Goal: Task Accomplishment & Management: Manage account settings

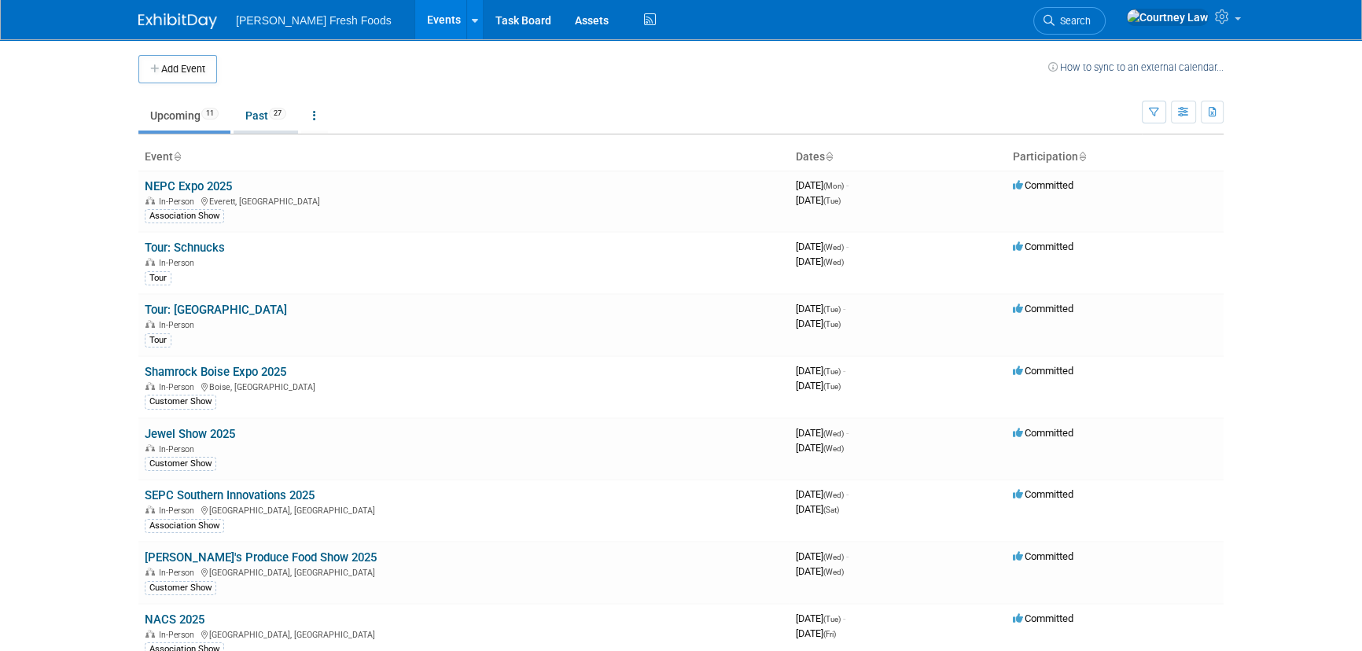
click at [261, 126] on link "Past 27" at bounding box center [266, 116] width 64 height 30
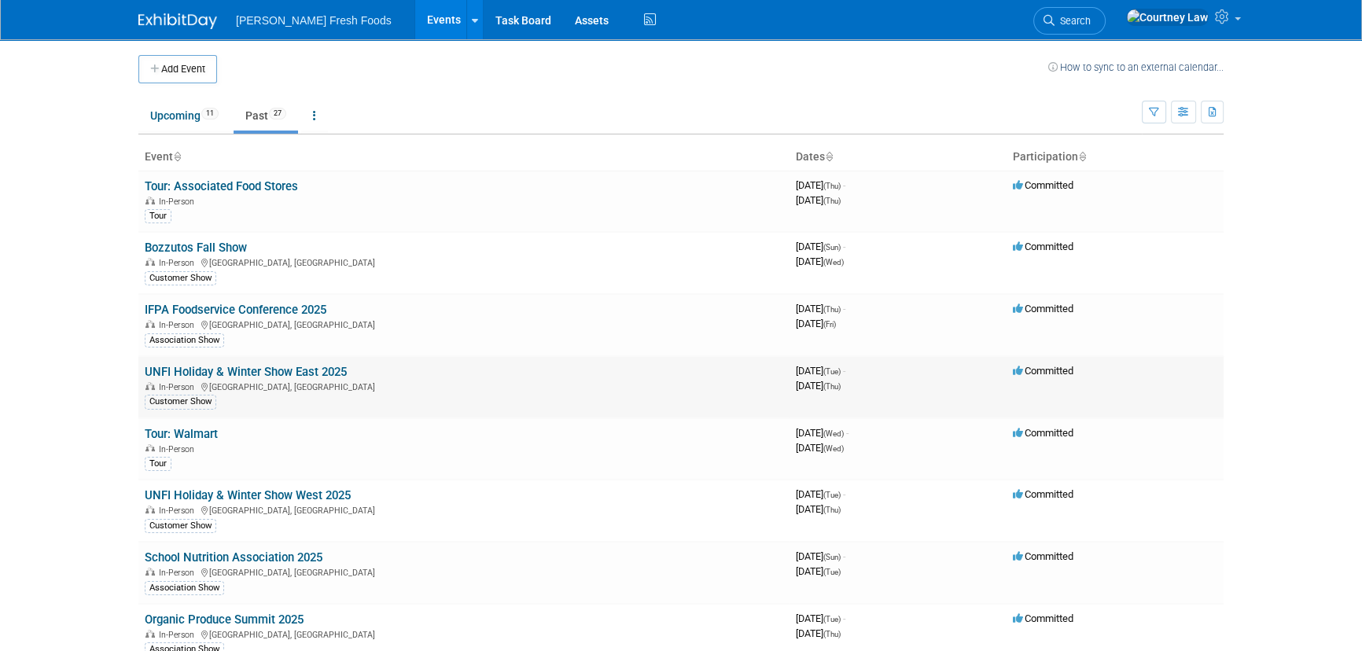
click at [237, 366] on link "UNFI Holiday & Winter Show East 2025" at bounding box center [246, 372] width 202 height 14
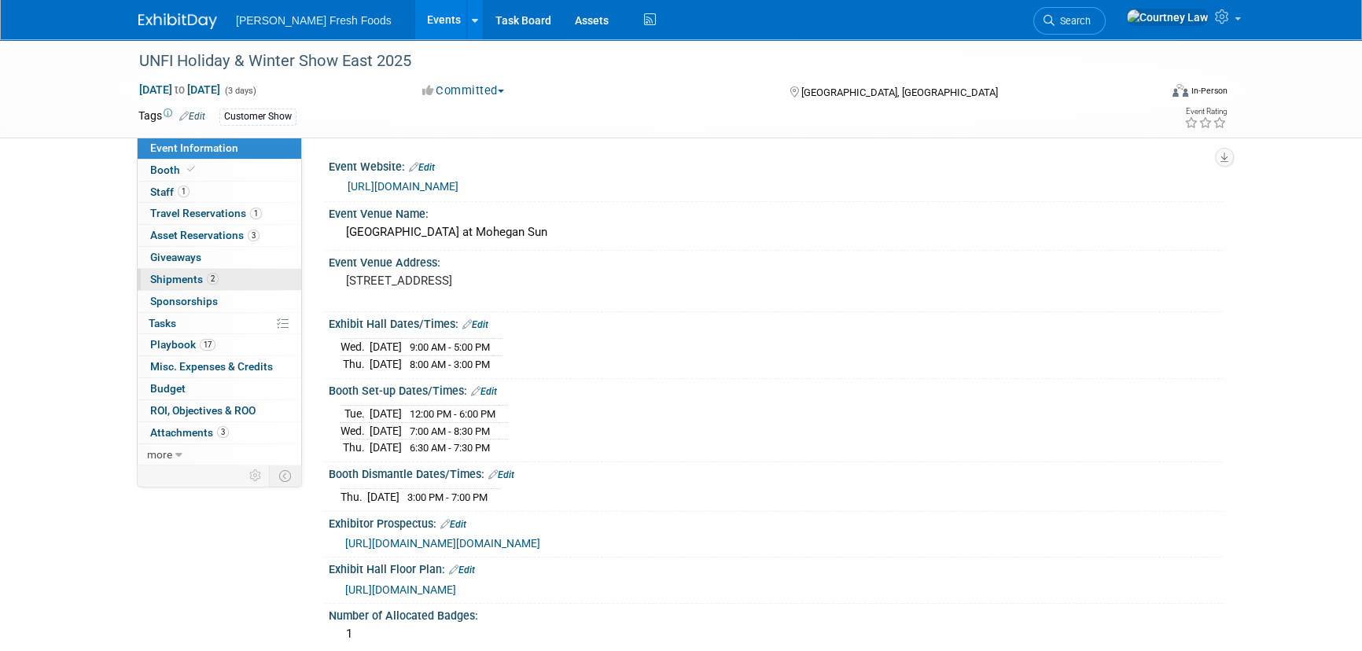
click at [200, 277] on span "Shipments 2" at bounding box center [184, 279] width 68 height 13
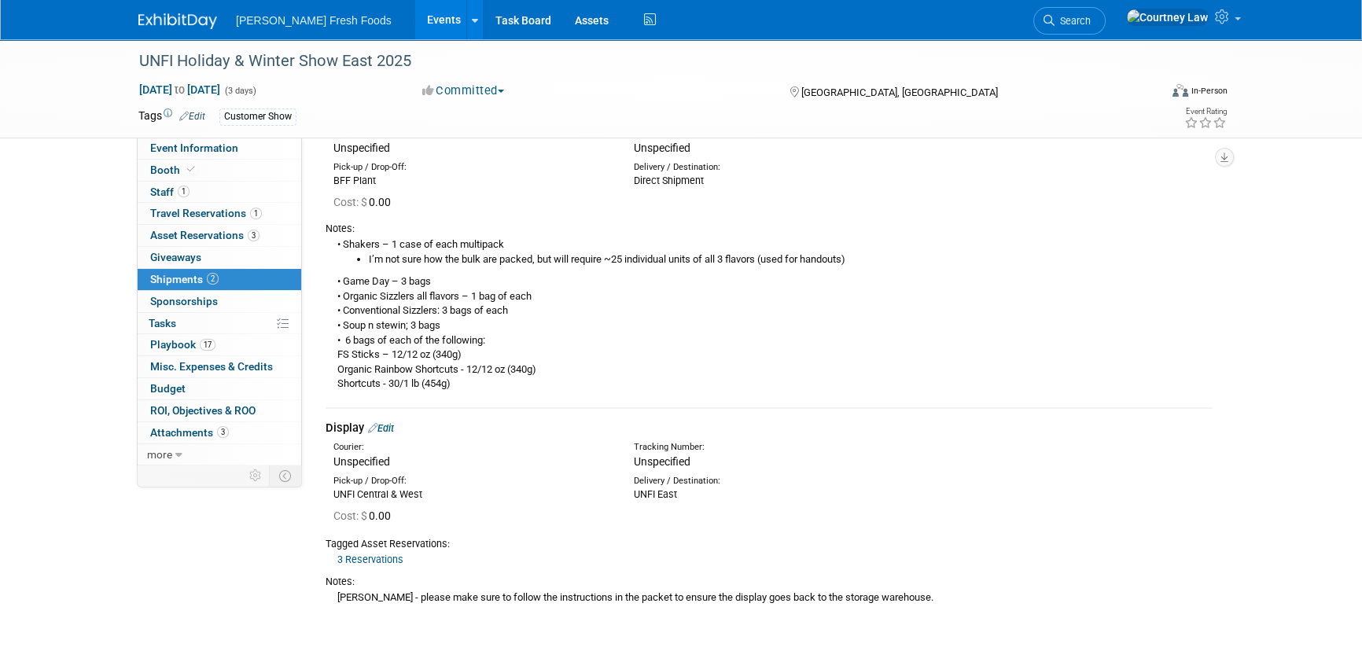
scroll to position [142, 0]
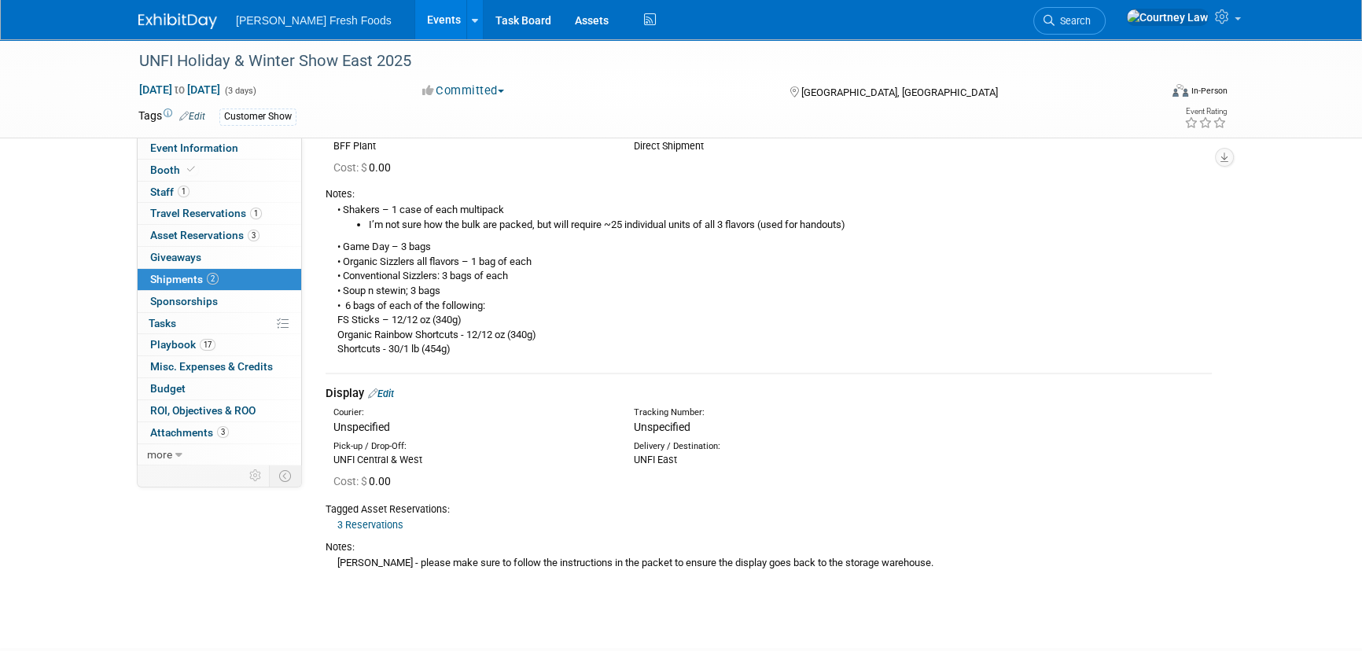
click at [388, 392] on link "Edit" at bounding box center [381, 394] width 26 height 12
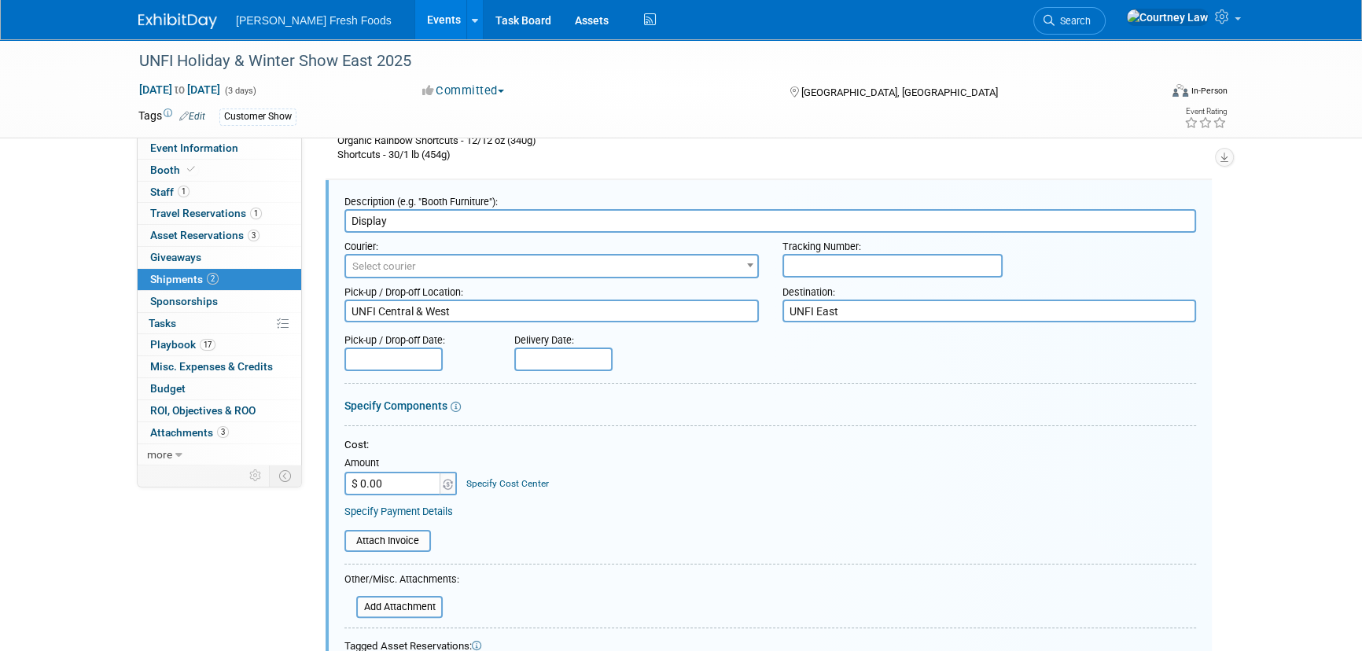
scroll to position [0, 0]
click at [377, 491] on input "$ 0.00" at bounding box center [393, 484] width 98 height 24
type input "$ 342.50"
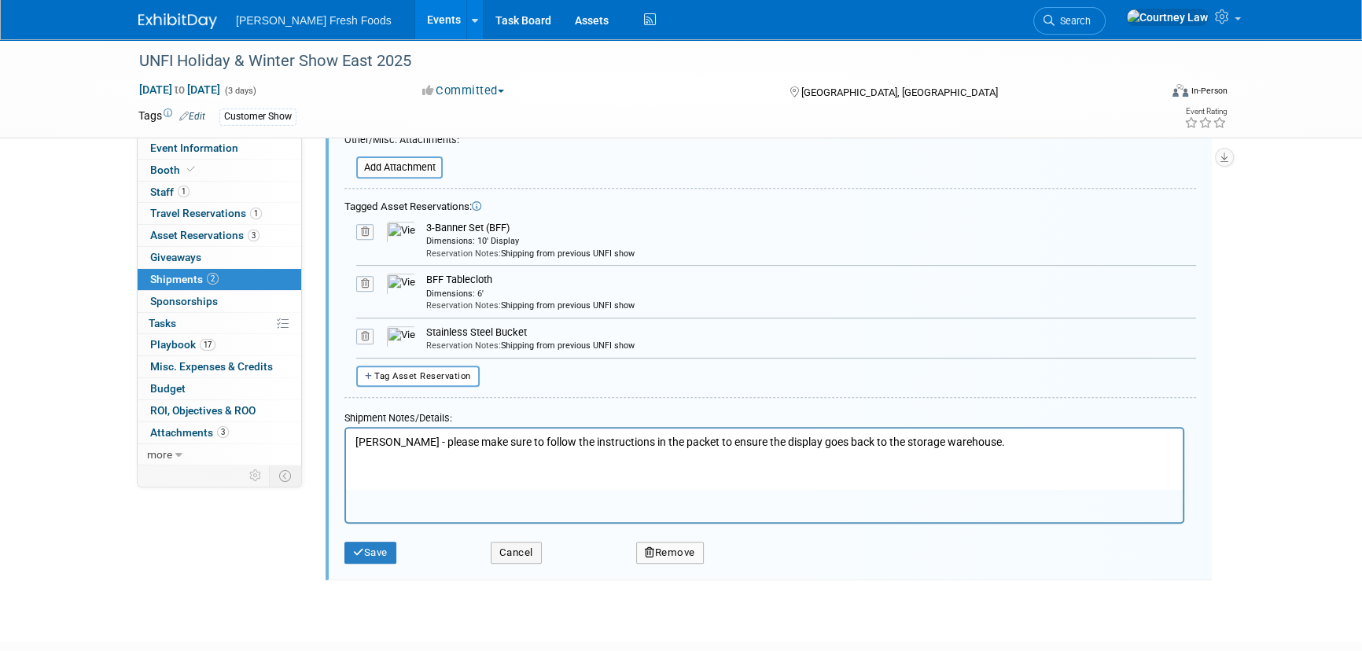
scroll to position [874, 0]
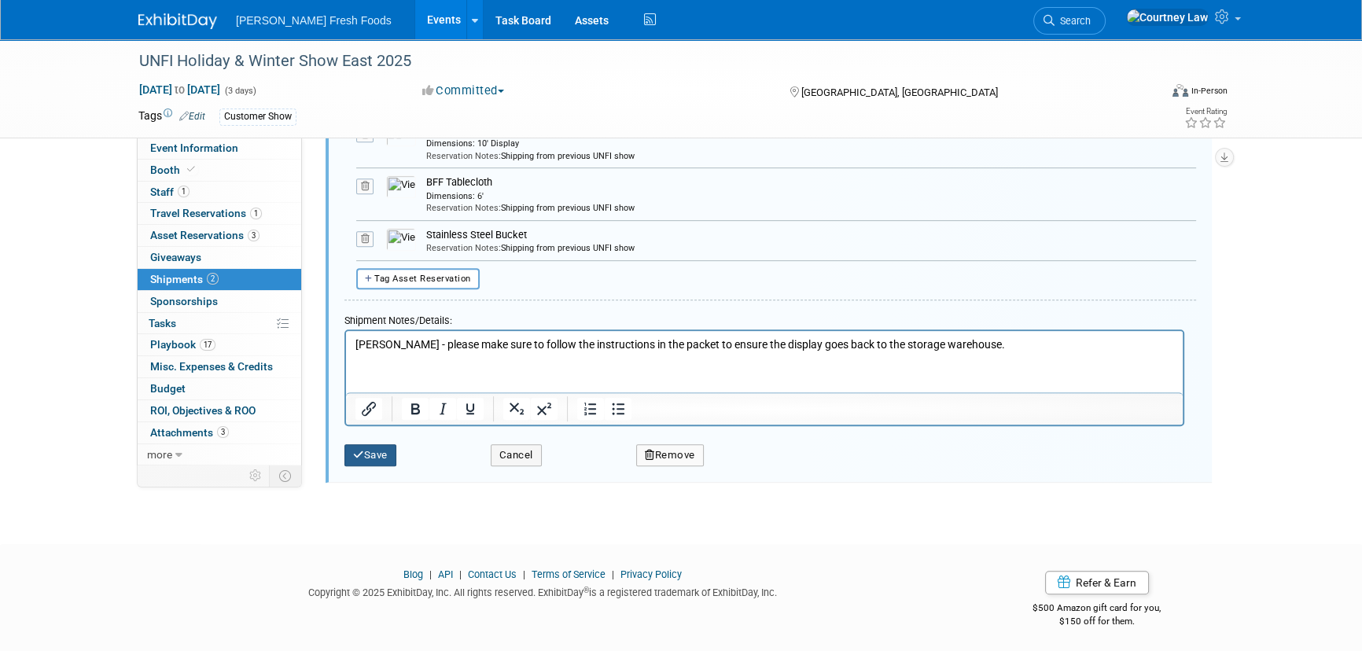
click at [376, 462] on button "Save" at bounding box center [370, 455] width 52 height 22
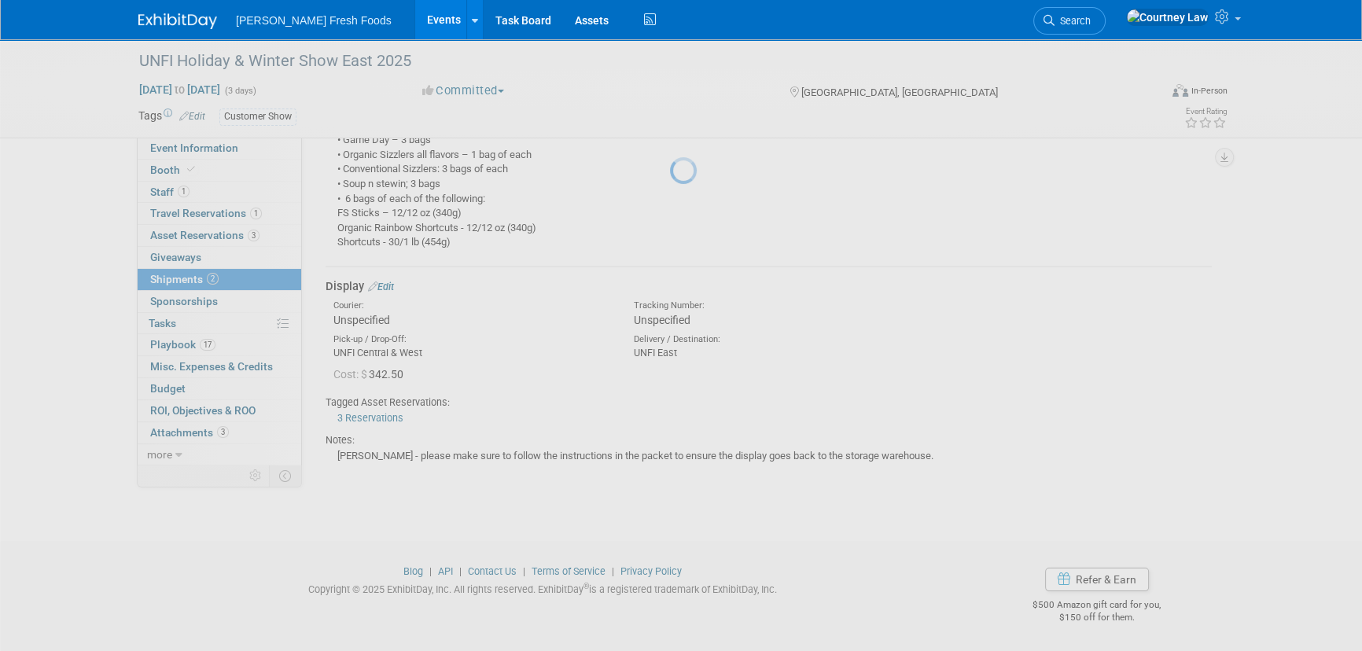
scroll to position [249, 0]
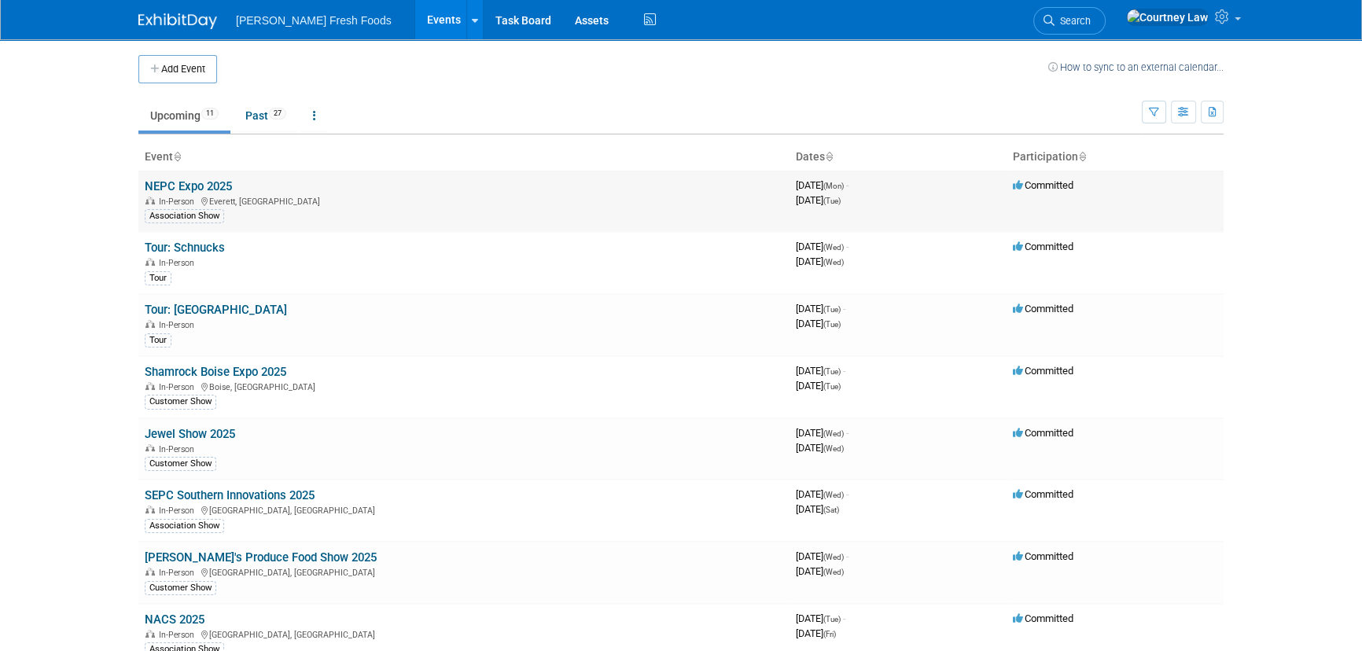
click at [229, 186] on link "NEPC Expo 2025" at bounding box center [188, 186] width 87 height 14
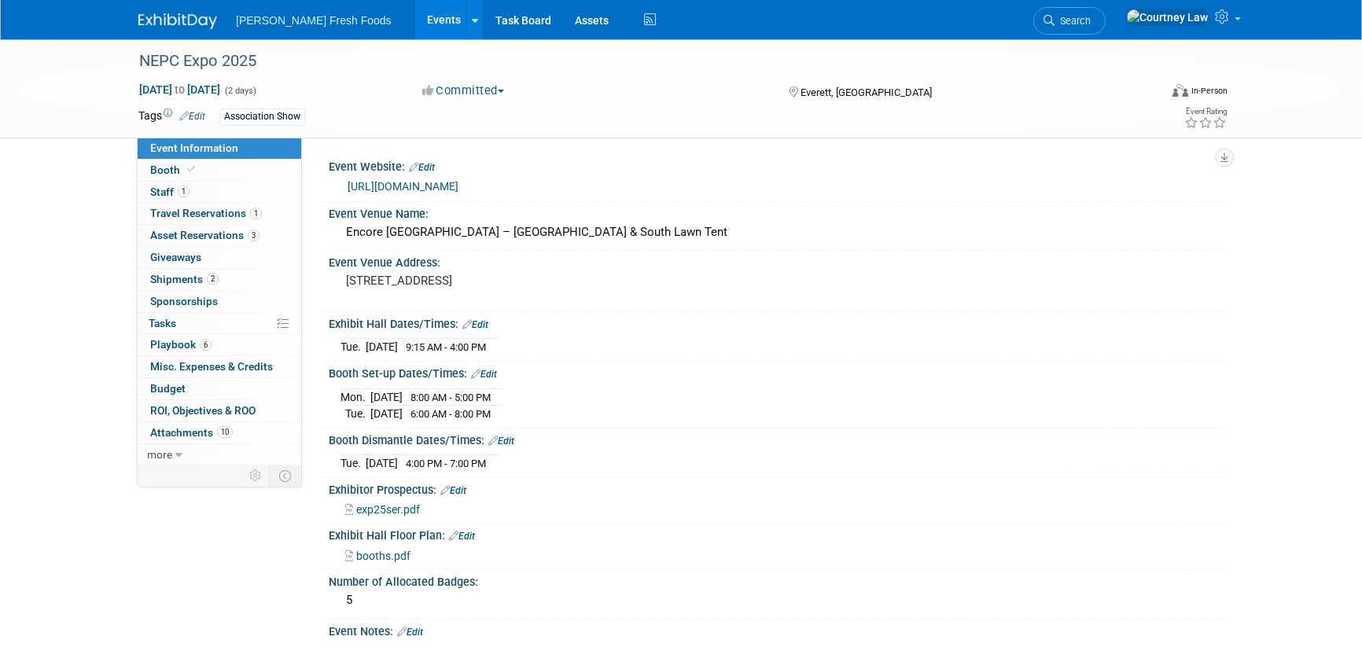
select select "Advanced Warehouse"
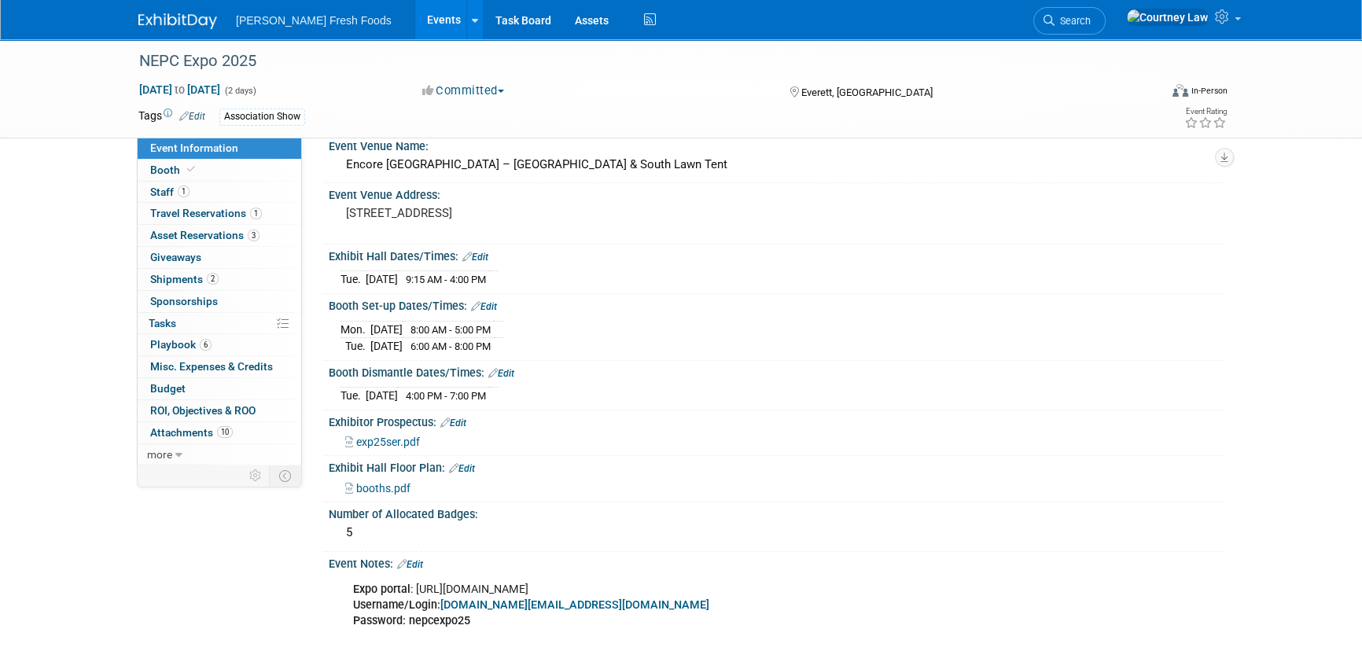
scroll to position [71, 0]
drag, startPoint x: 417, startPoint y: 582, endPoint x: 842, endPoint y: 571, distance: 425.6
click at [842, 571] on div "Expo portal : [URL][DOMAIN_NAME] Username/Login: [DOMAIN_NAME][EMAIL_ADDRESS][D…" at bounding box center [696, 610] width 709 height 79
copy div "[URL][DOMAIN_NAME]"
click at [190, 179] on link "Booth" at bounding box center [220, 170] width 164 height 21
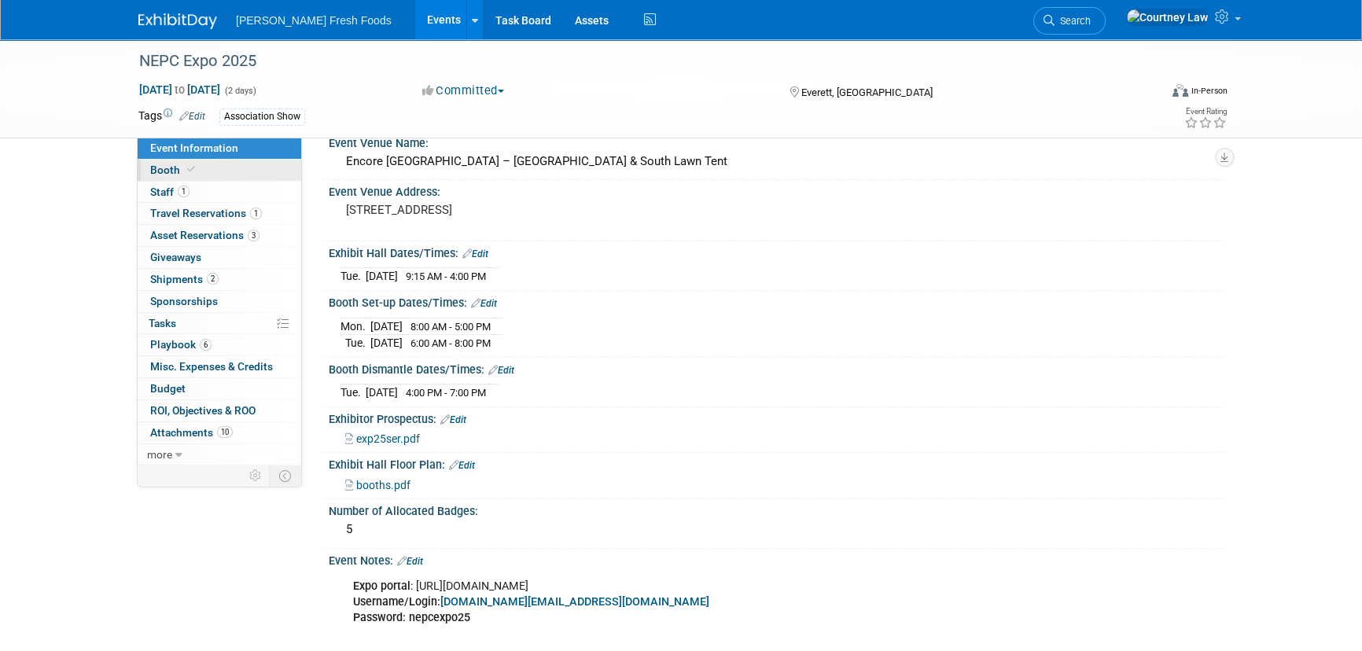
scroll to position [0, 0]
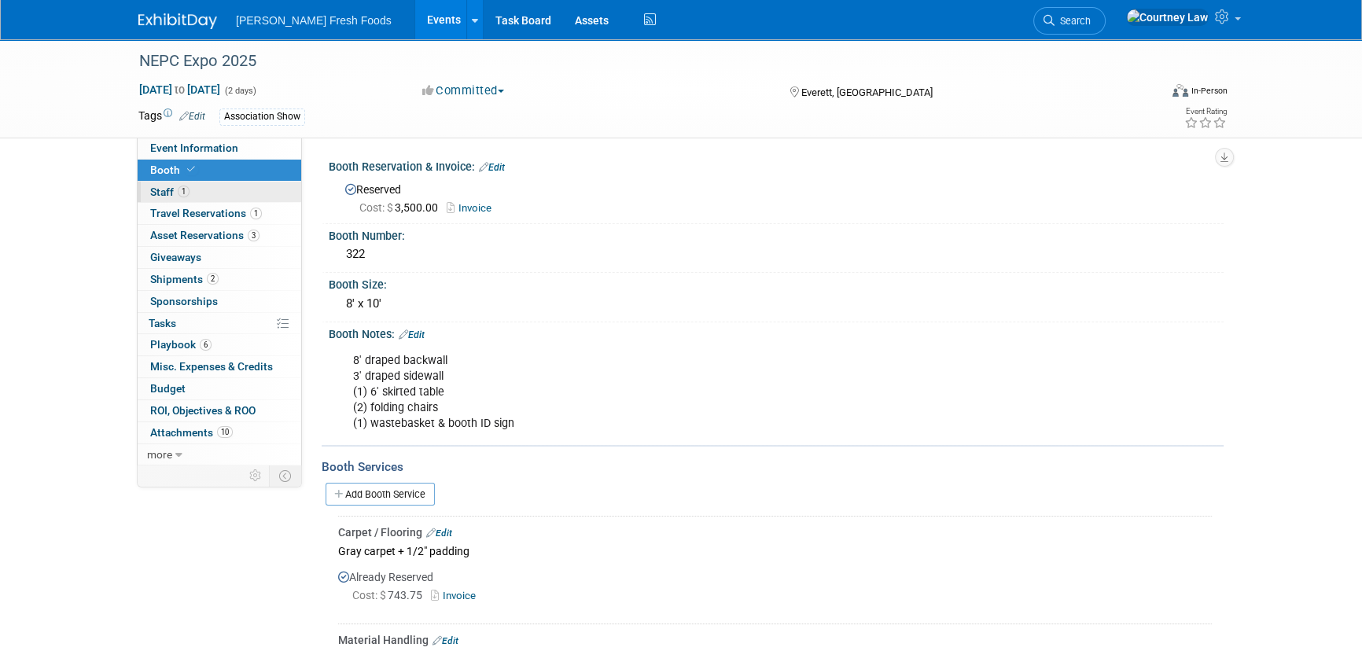
click at [190, 190] on link "1 Staff 1" at bounding box center [220, 192] width 164 height 21
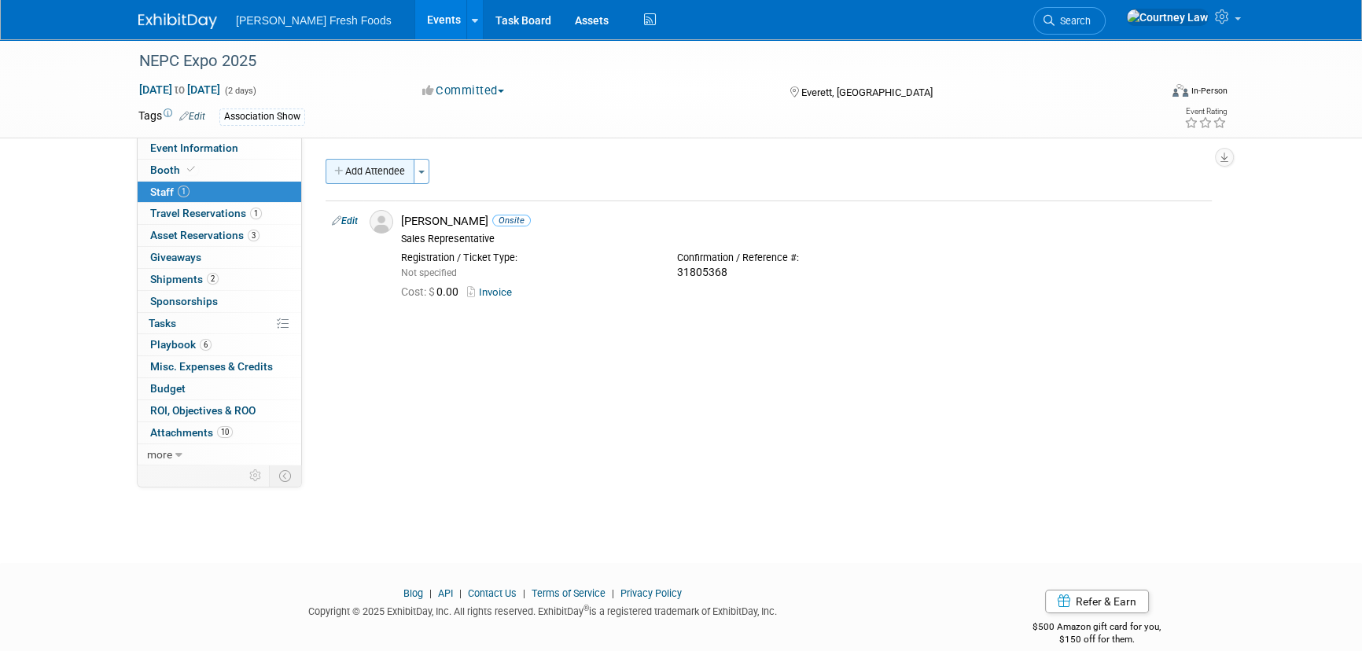
click at [390, 172] on button "Add Attendee" at bounding box center [370, 171] width 89 height 25
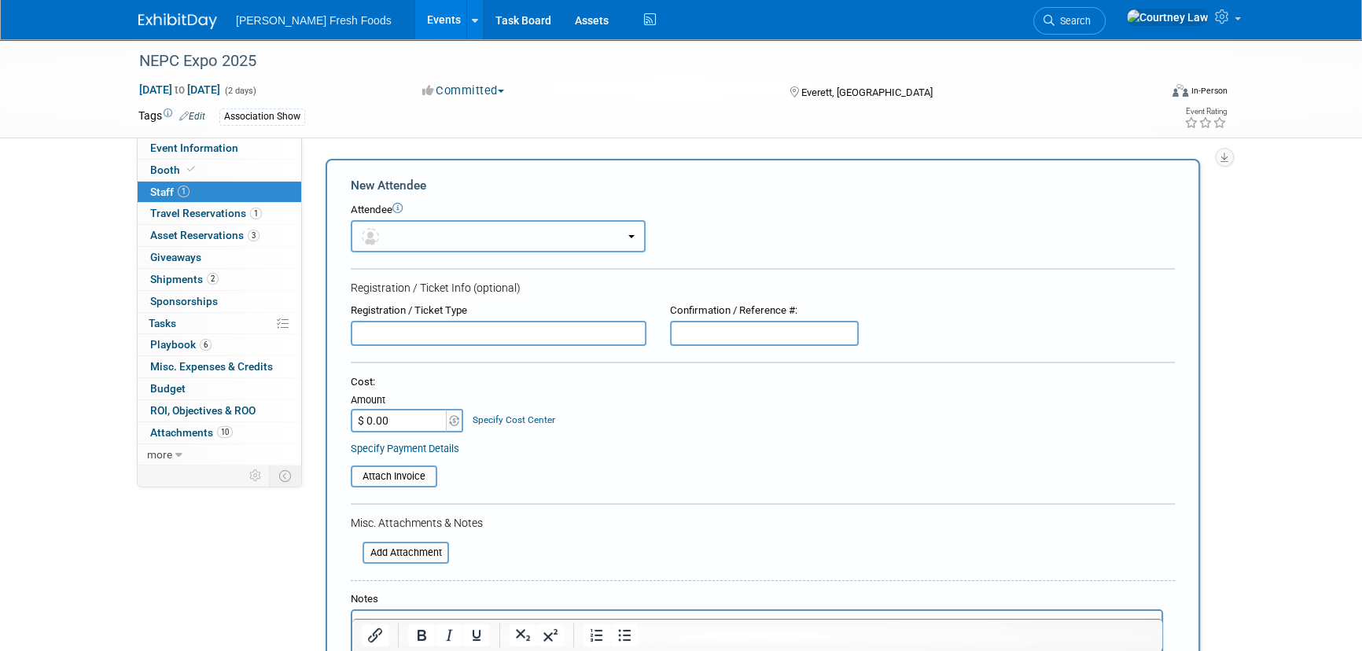
click at [435, 222] on button "button" at bounding box center [498, 236] width 295 height 32
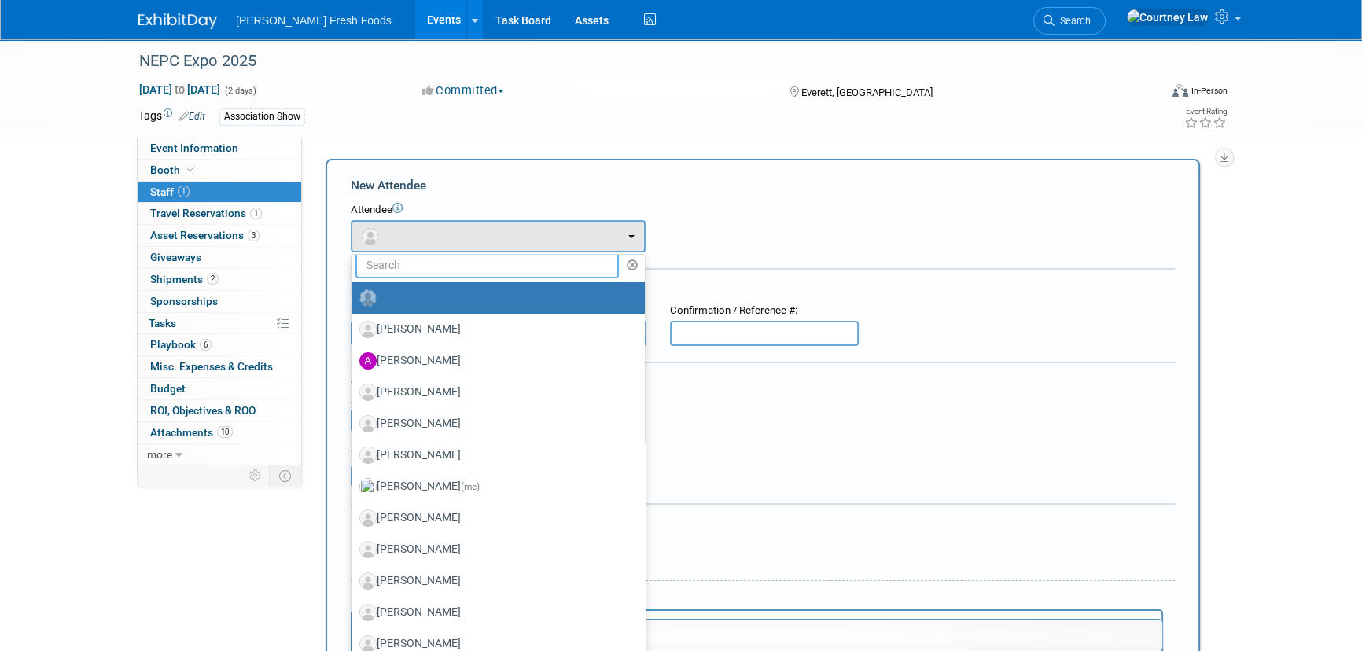
click at [430, 260] on input "text" at bounding box center [486, 265] width 263 height 27
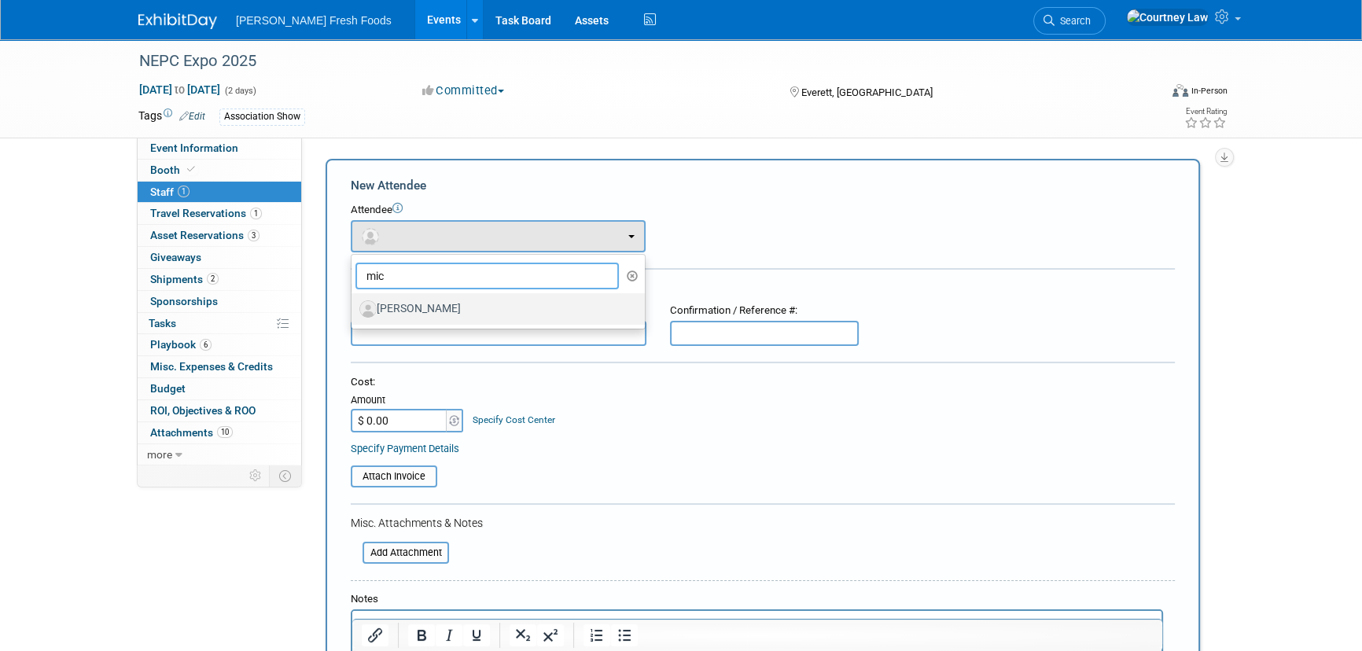
type input "mic"
click at [405, 305] on label "[PERSON_NAME]" at bounding box center [494, 308] width 270 height 25
click at [354, 305] on input "[PERSON_NAME]" at bounding box center [349, 307] width 10 height 10
select select "e8f42730-4762-421a-8604-84bb6674bfb1"
select select "4"
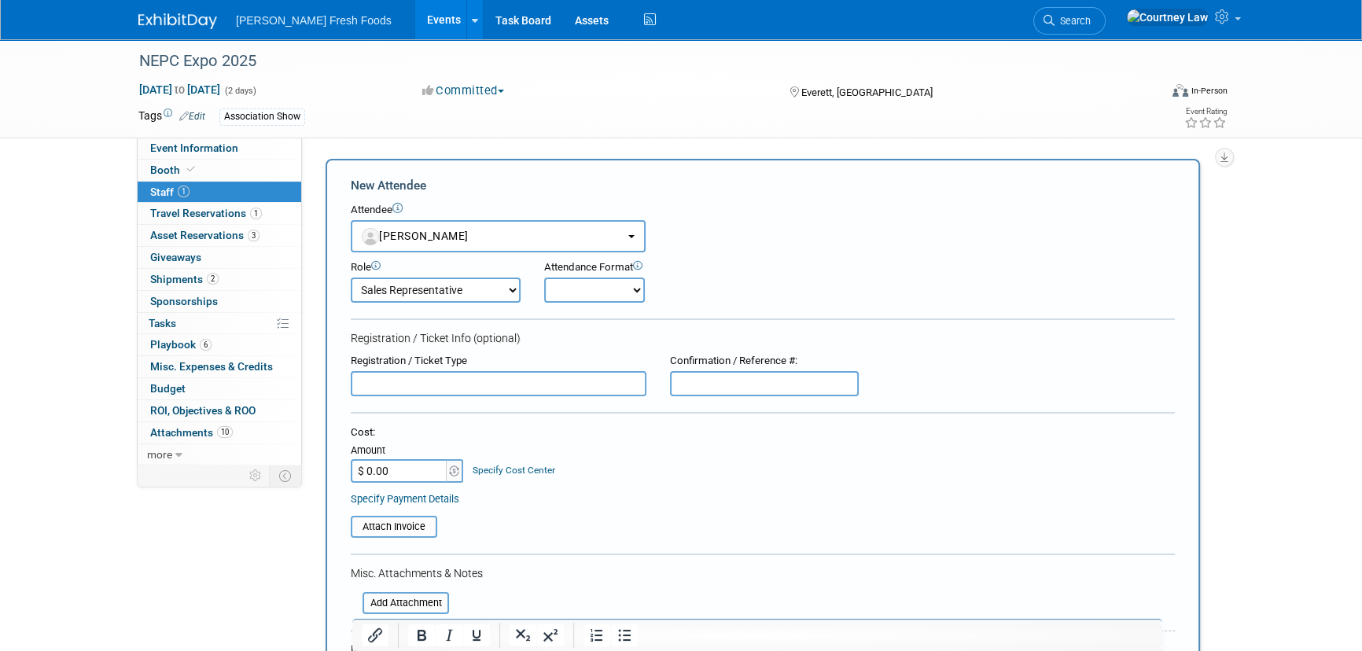
click at [744, 384] on input "text" at bounding box center [764, 383] width 189 height 25
paste input "31807939"
type input "31807939"
click at [554, 283] on select "Onsite Remote" at bounding box center [594, 290] width 101 height 25
select select "1"
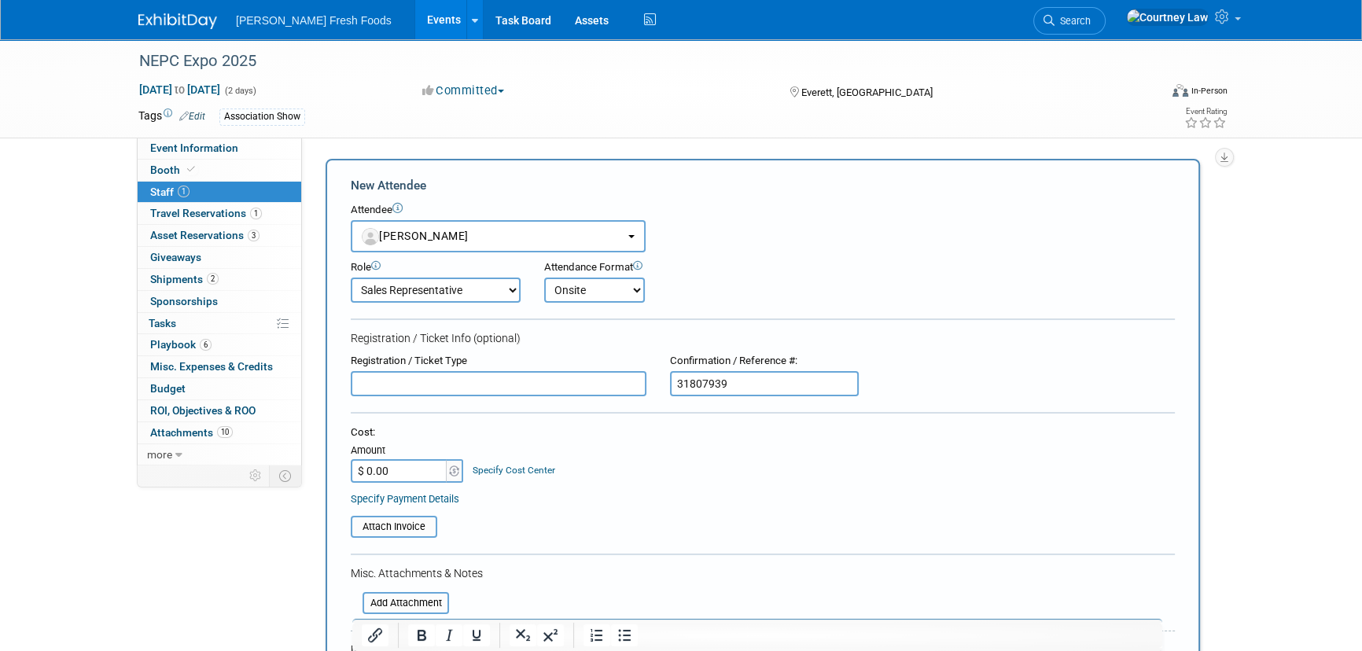
click at [544, 278] on select "Onsite Remote" at bounding box center [594, 290] width 101 height 25
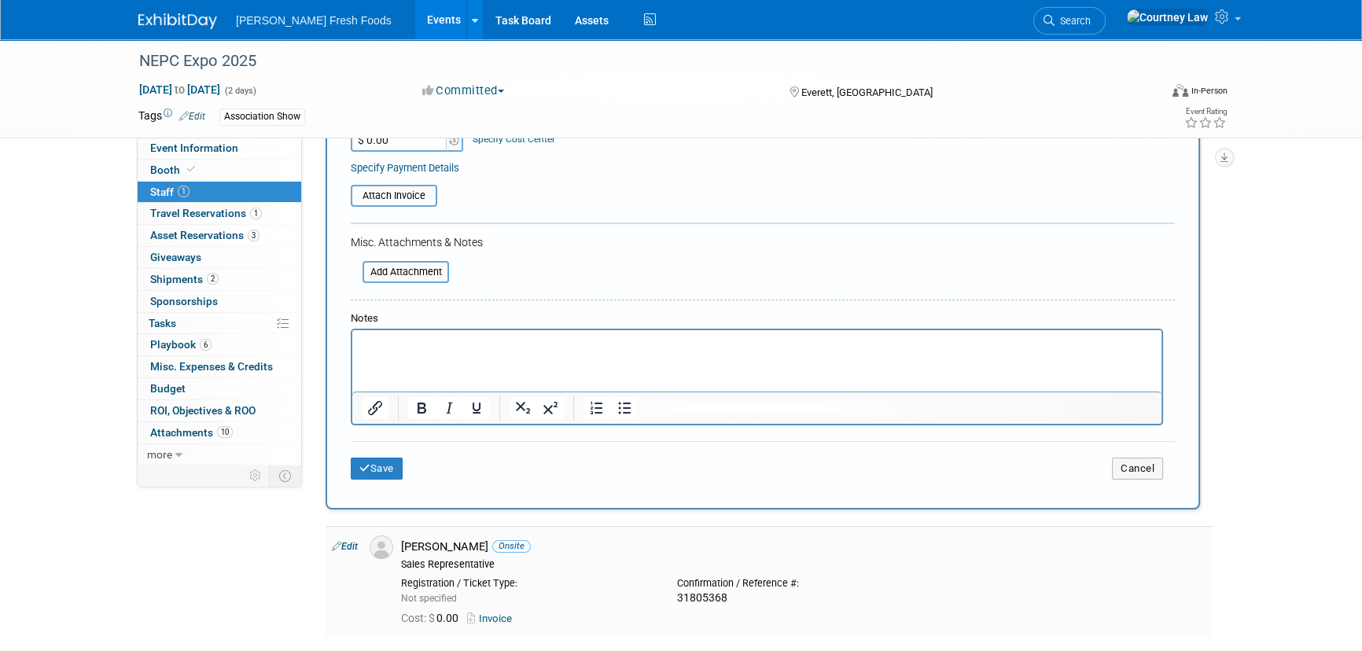
scroll to position [357, 0]
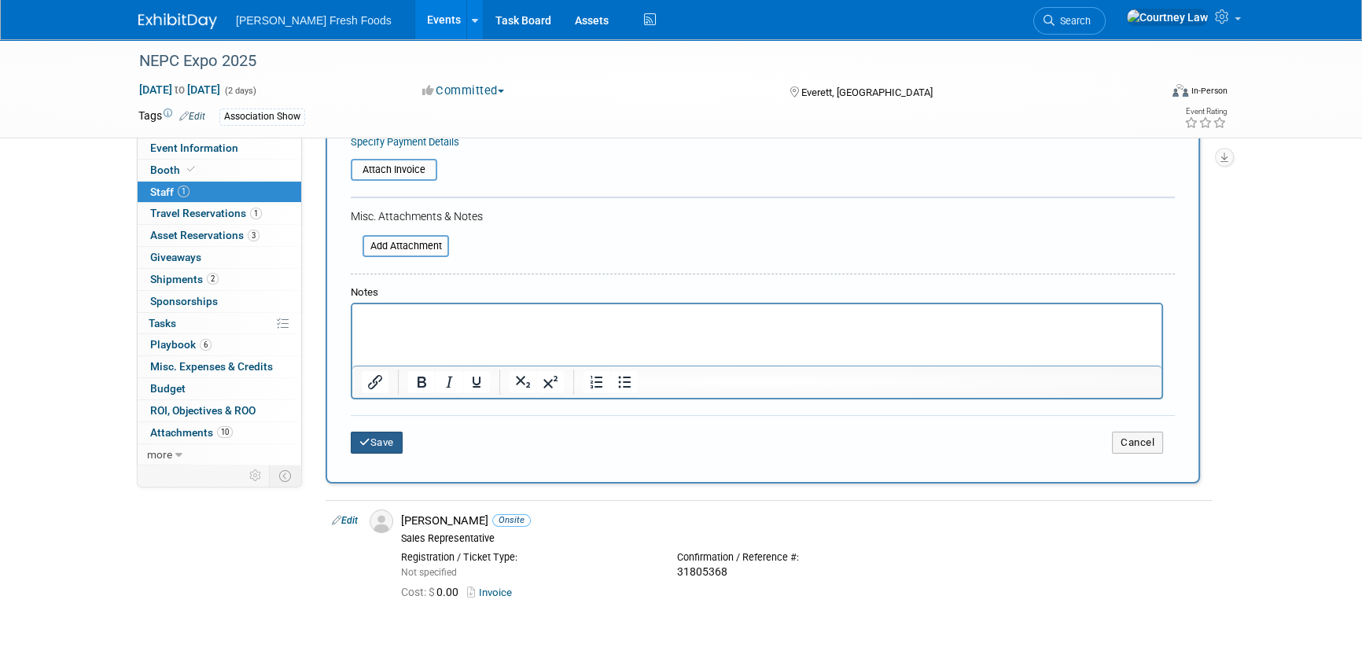
click at [385, 444] on button "Save" at bounding box center [377, 443] width 52 height 22
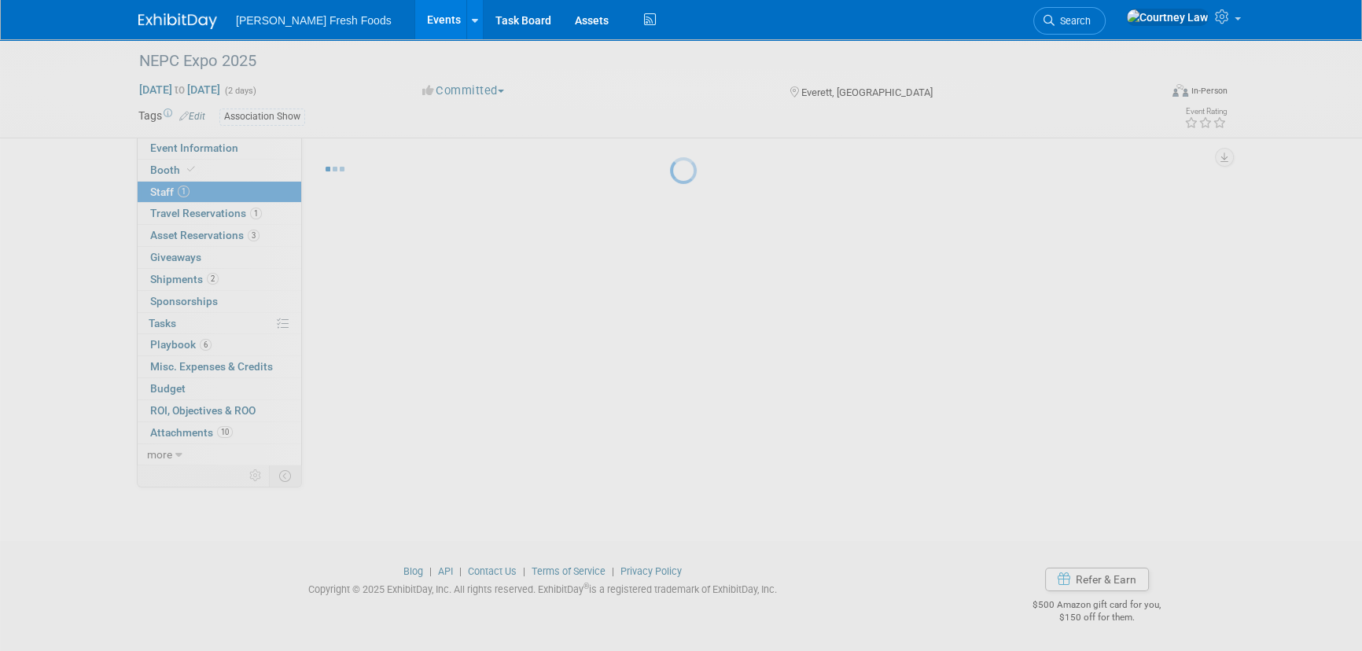
scroll to position [22, 0]
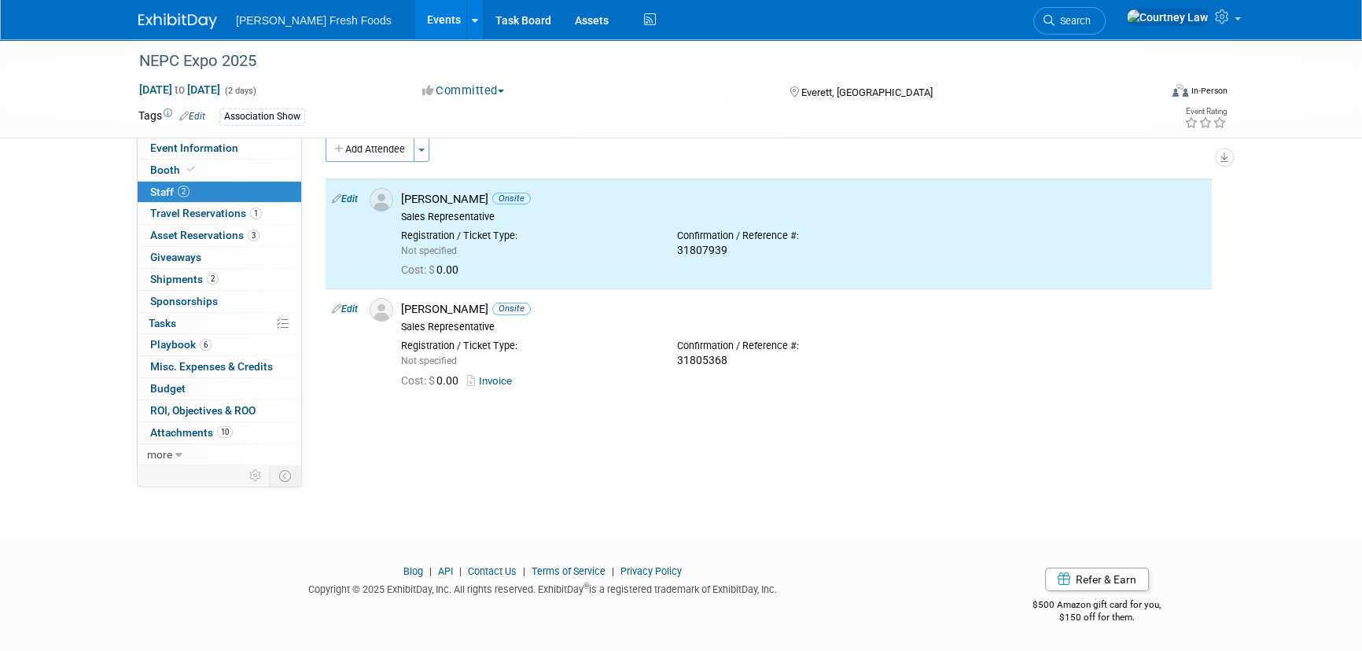
click at [673, 477] on div "NEPC Expo 2025 [DATE] to [DATE] (2 days) [DATE] to [DATE] Committed Committed C…" at bounding box center [681, 264] width 1362 height 495
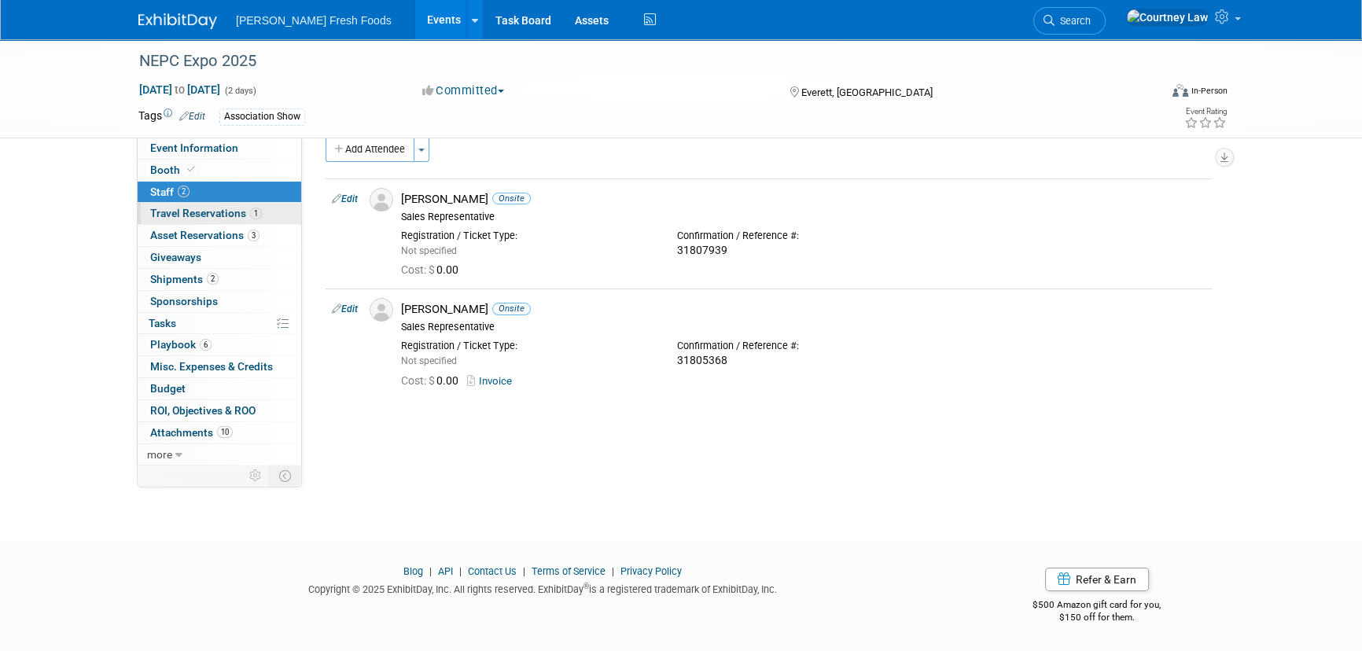
click at [206, 210] on span "Travel Reservations 1" at bounding box center [206, 213] width 112 height 13
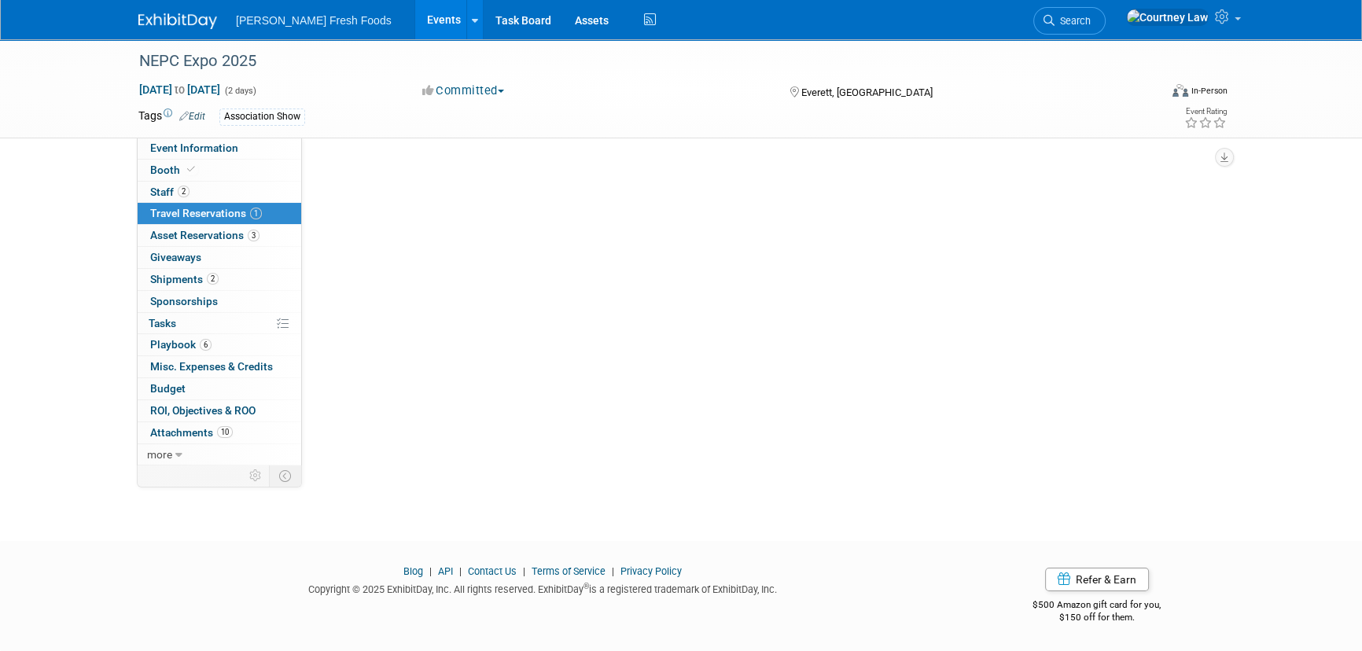
scroll to position [0, 0]
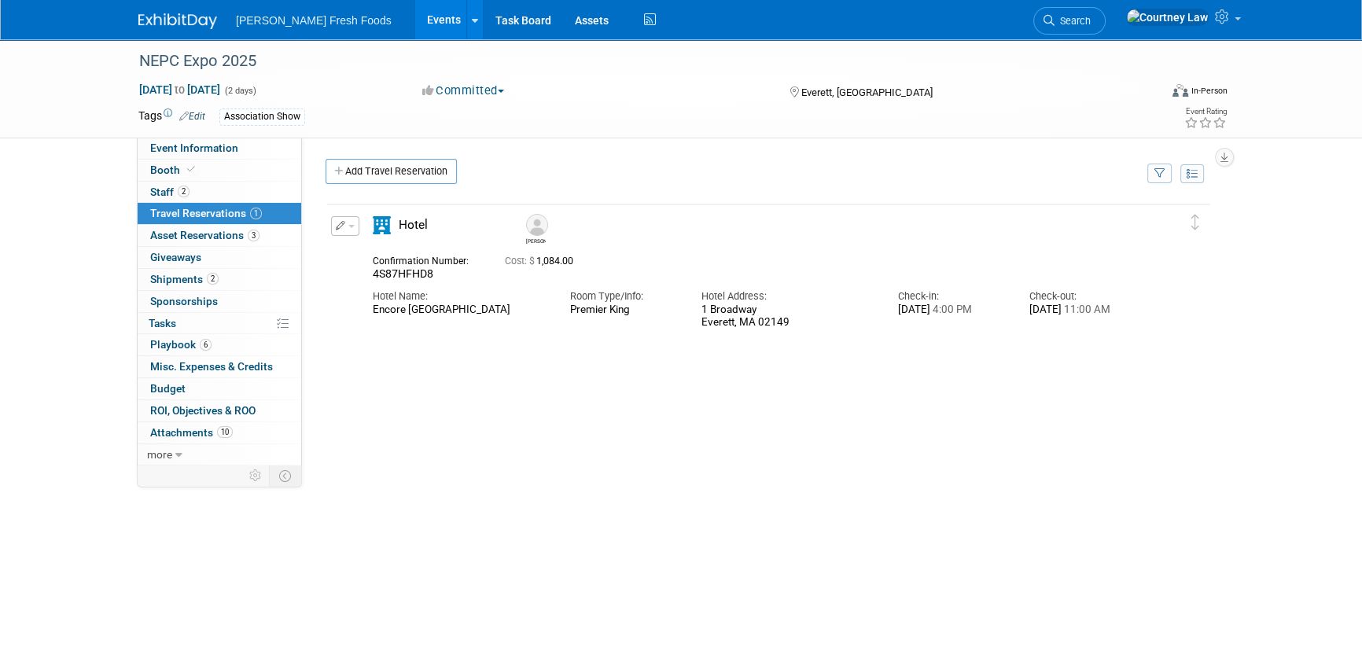
click at [713, 400] on div "Delete Reservation [PERSON_NAME] 4S87HFHD8 Cost: $ 1,084.00" at bounding box center [769, 438] width 886 height 472
